Goal: Navigation & Orientation: Find specific page/section

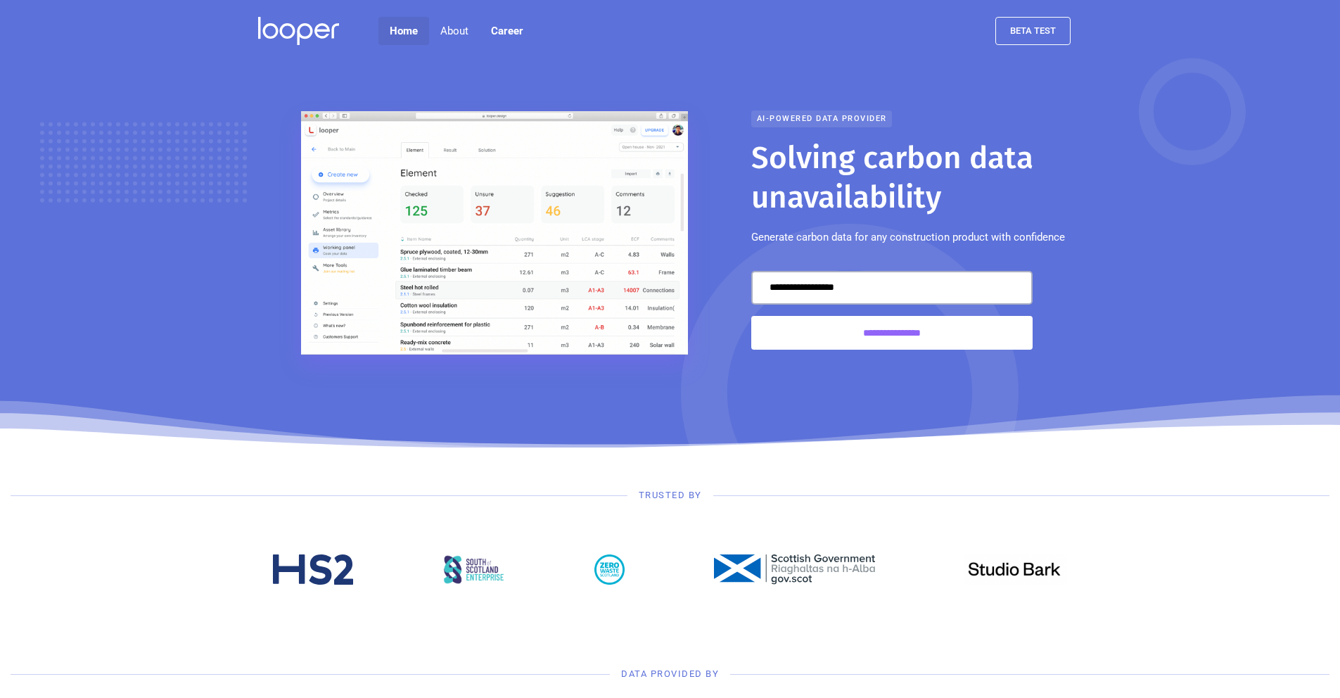
click at [413, 29] on link "Home" at bounding box center [403, 31] width 51 height 28
drag, startPoint x: 0, startPoint y: 0, endPoint x: 413, endPoint y: 29, distance: 413.8
click at [413, 29] on link "Home" at bounding box center [403, 31] width 51 height 28
click at [507, 31] on link "Career" at bounding box center [507, 31] width 55 height 28
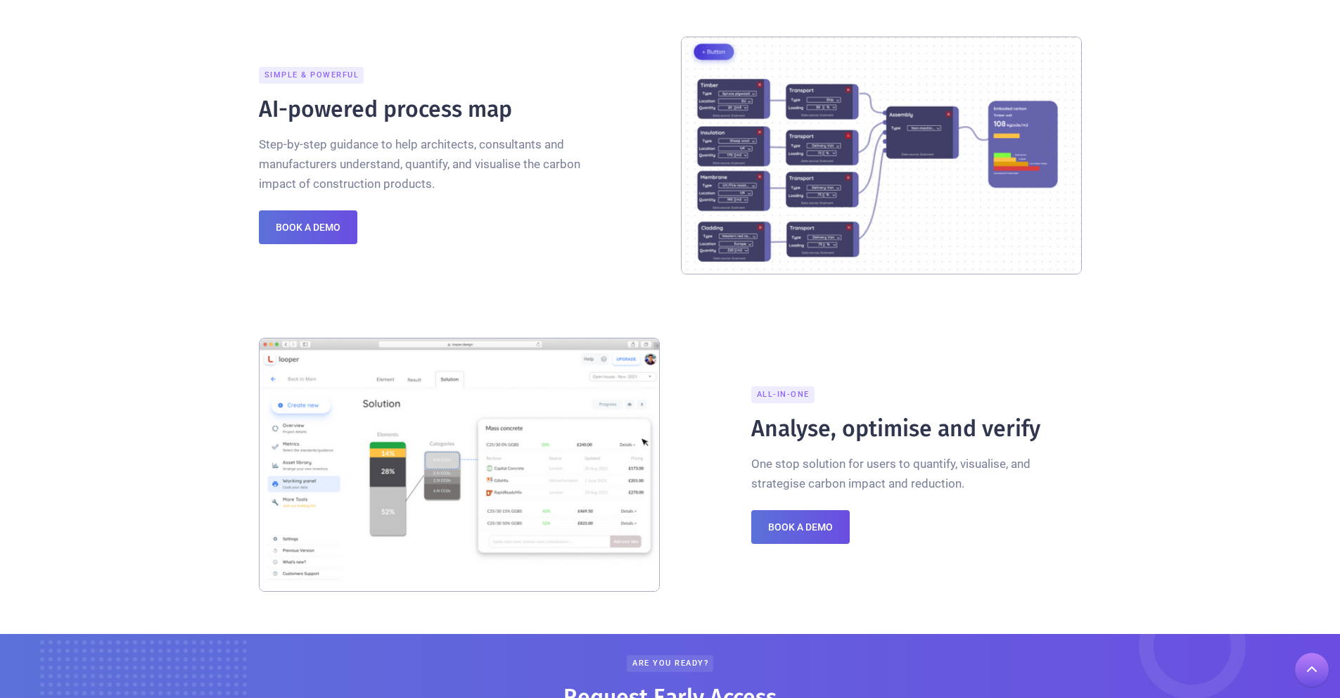
scroll to position [1580, 0]
